Goal: Task Accomplishment & Management: Manage account settings

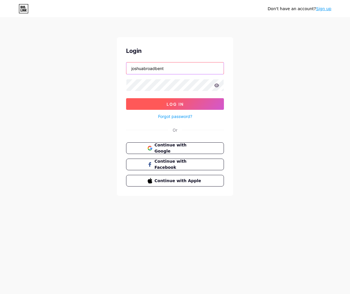
type input "joshuabroadbent"
click at [178, 99] on button "Log In" at bounding box center [175, 104] width 98 height 12
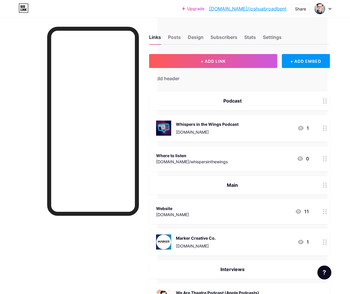
scroll to position [0, 22]
click at [219, 158] on div "Where to listen [DOMAIN_NAME]/whispersinthewings 0" at bounding box center [232, 158] width 153 height 13
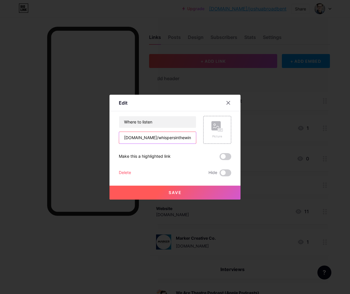
click at [174, 136] on input "[DOMAIN_NAME]/whispersinthewings" at bounding box center [157, 138] width 77 height 12
click at [229, 104] on icon at bounding box center [228, 102] width 3 height 3
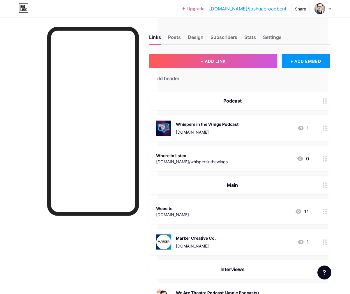
click at [214, 158] on div "Where to listen [DOMAIN_NAME]/whispersinthewings 0" at bounding box center [232, 158] width 153 height 13
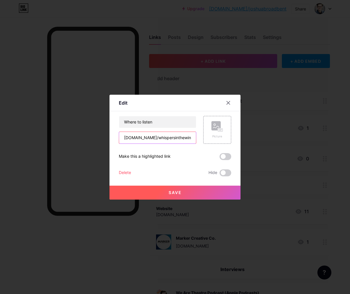
click at [164, 143] on input "[DOMAIN_NAME]/whispersinthewings" at bounding box center [157, 138] width 77 height 12
click at [229, 104] on icon at bounding box center [228, 103] width 5 height 5
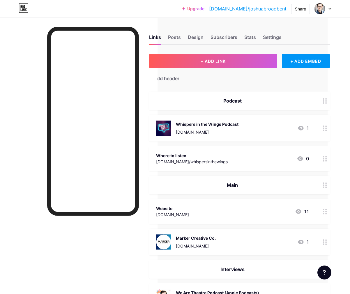
click at [321, 157] on div at bounding box center [325, 158] width 10 height 25
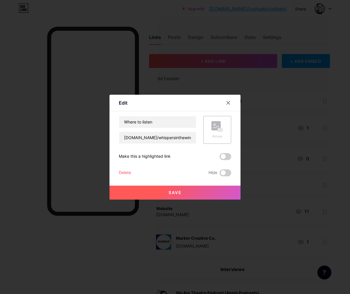
drag, startPoint x: 249, startPoint y: 124, endPoint x: 225, endPoint y: 100, distance: 33.7
click at [248, 123] on div at bounding box center [175, 147] width 350 height 294
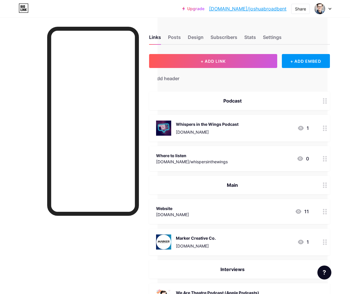
click at [237, 131] on div "[DOMAIN_NAME]" at bounding box center [207, 132] width 63 height 6
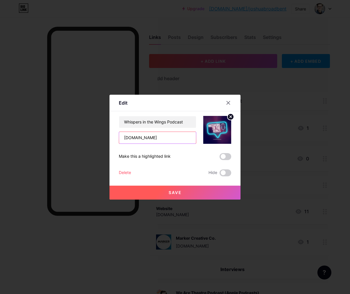
click at [172, 134] on input "[DOMAIN_NAME]" at bounding box center [157, 138] width 77 height 12
paste input "[DOMAIN_NAME]/whispersinthewings"
type input "[DOMAIN_NAME]/whispersinthewings"
drag, startPoint x: 178, startPoint y: 194, endPoint x: 205, endPoint y: 176, distance: 32.8
click at [180, 193] on span "Save" at bounding box center [174, 192] width 13 height 5
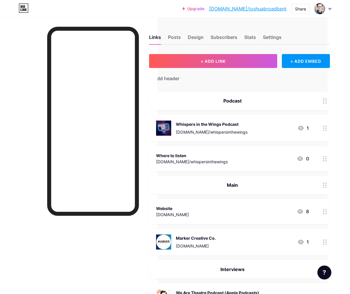
click at [200, 157] on div "Where to listen" at bounding box center [192, 156] width 72 height 6
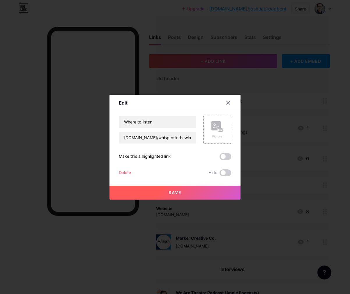
click at [124, 170] on div "Delete" at bounding box center [125, 173] width 12 height 7
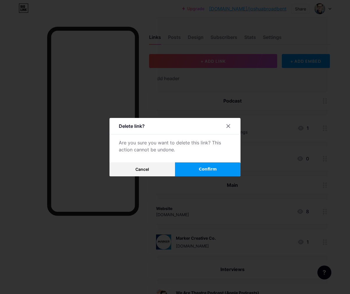
click at [197, 170] on button "Confirm" at bounding box center [207, 170] width 65 height 14
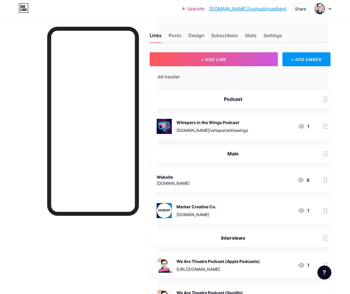
scroll to position [0, 22]
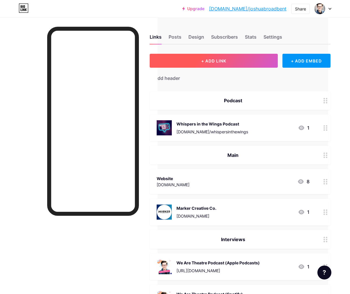
drag, startPoint x: 235, startPoint y: 79, endPoint x: 223, endPoint y: 66, distance: 16.9
click at [233, 76] on div "+ Add header" at bounding box center [240, 75] width 181 height 14
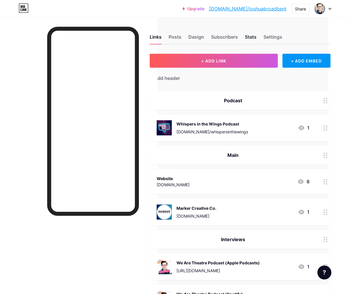
click at [245, 35] on div "Stats" at bounding box center [251, 38] width 12 height 10
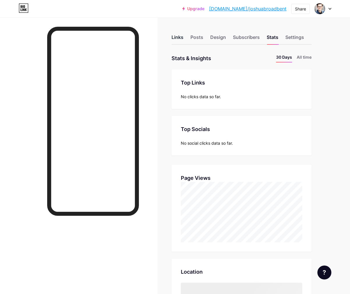
scroll to position [294, 350]
click at [305, 58] on li "All time" at bounding box center [303, 58] width 15 height 8
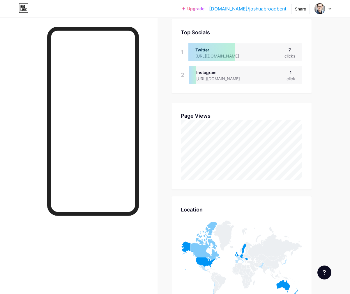
scroll to position [130, 0]
